Goal: Communication & Community: Answer question/provide support

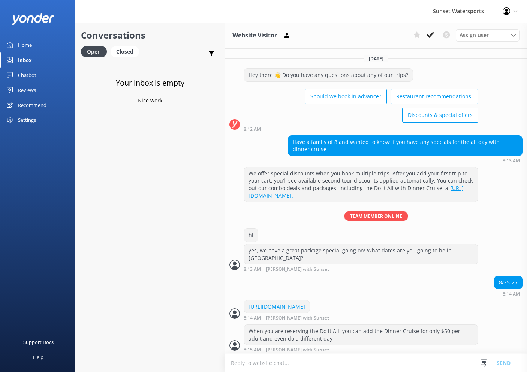
scroll to position [759, 0]
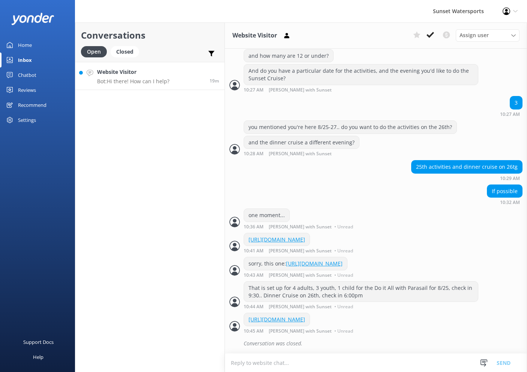
click at [168, 73] on h4 "Website Visitor" at bounding box center [133, 72] width 72 height 8
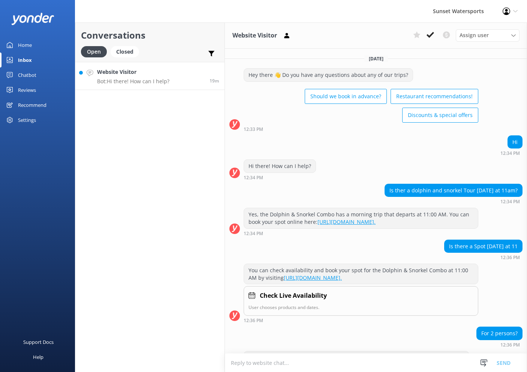
scroll to position [187, 0]
